Goal: Task Accomplishment & Management: Use online tool/utility

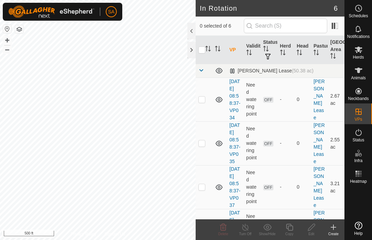
click at [191, 45] on div at bounding box center [191, 50] width 8 height 17
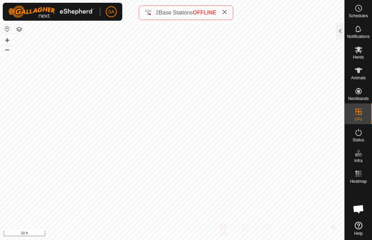
click at [340, 29] on div at bounding box center [340, 31] width 8 height 17
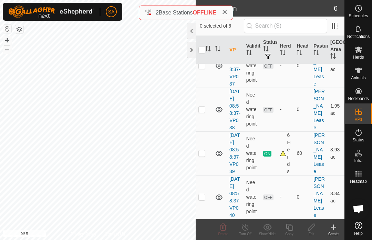
scroll to position [164, 0]
click at [204, 150] on p-checkbox at bounding box center [201, 153] width 7 height 6
checkbox input "true"
click at [290, 233] on div "Copy" at bounding box center [289, 233] width 22 height 5
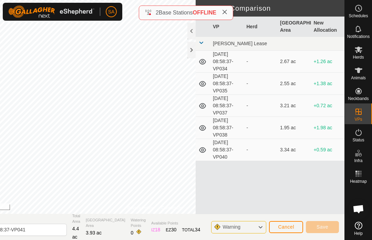
click at [192, 49] on div at bounding box center [191, 50] width 8 height 17
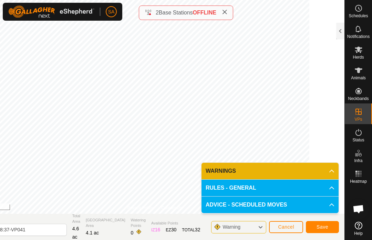
click at [326, 230] on button "Save" at bounding box center [322, 227] width 33 height 12
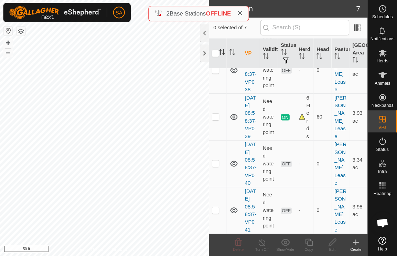
scroll to position [215, 0]
click at [360, 49] on icon at bounding box center [359, 49] width 8 height 7
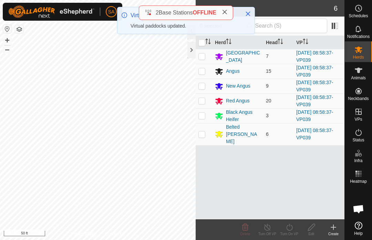
click at [251, 11] on button "Close" at bounding box center [248, 14] width 10 height 10
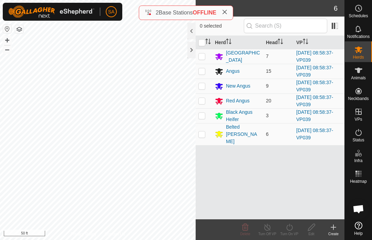
click at [204, 40] on input "checkbox" at bounding box center [201, 42] width 7 height 7
checkbox input "true"
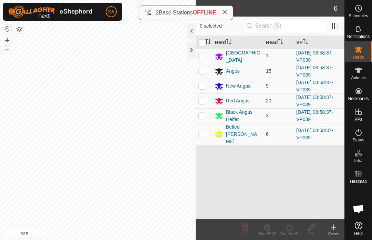
checkbox input "true"
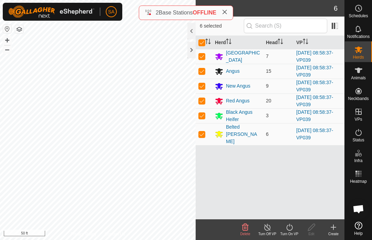
click at [293, 232] on div "Turn On VP" at bounding box center [289, 233] width 22 height 5
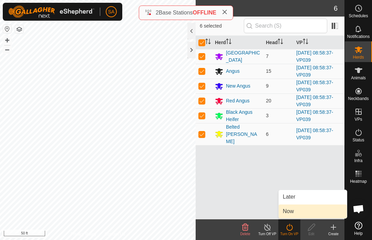
click at [302, 210] on link "Now" at bounding box center [313, 211] width 68 height 14
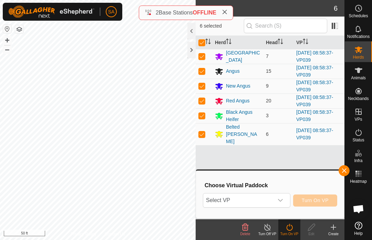
click at [285, 198] on div "dropdown trigger" at bounding box center [280, 200] width 14 height 14
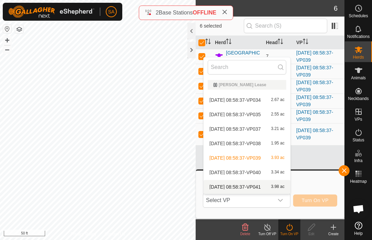
click at [279, 184] on span "3.98 ac" at bounding box center [277, 186] width 13 height 5
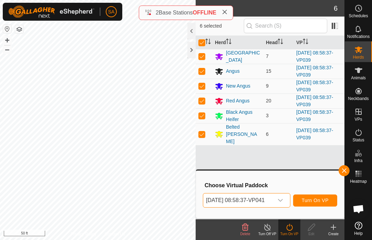
click at [318, 200] on span "Turn On VP" at bounding box center [315, 200] width 27 height 6
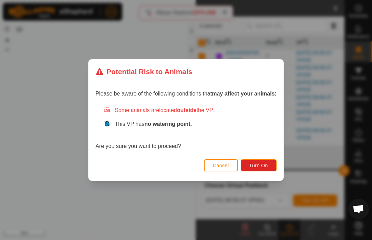
click at [262, 166] on span "Turn On" at bounding box center [258, 165] width 19 height 6
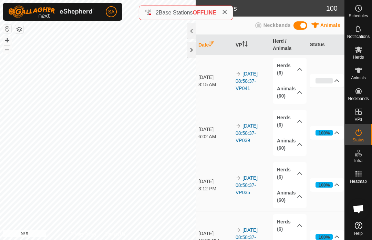
click at [199, 45] on th "Date" at bounding box center [214, 45] width 37 height 20
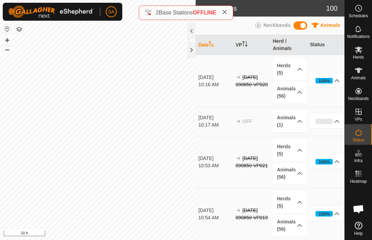
click at [188, 52] on div at bounding box center [191, 50] width 8 height 17
